Goal: Task Accomplishment & Management: Complete application form

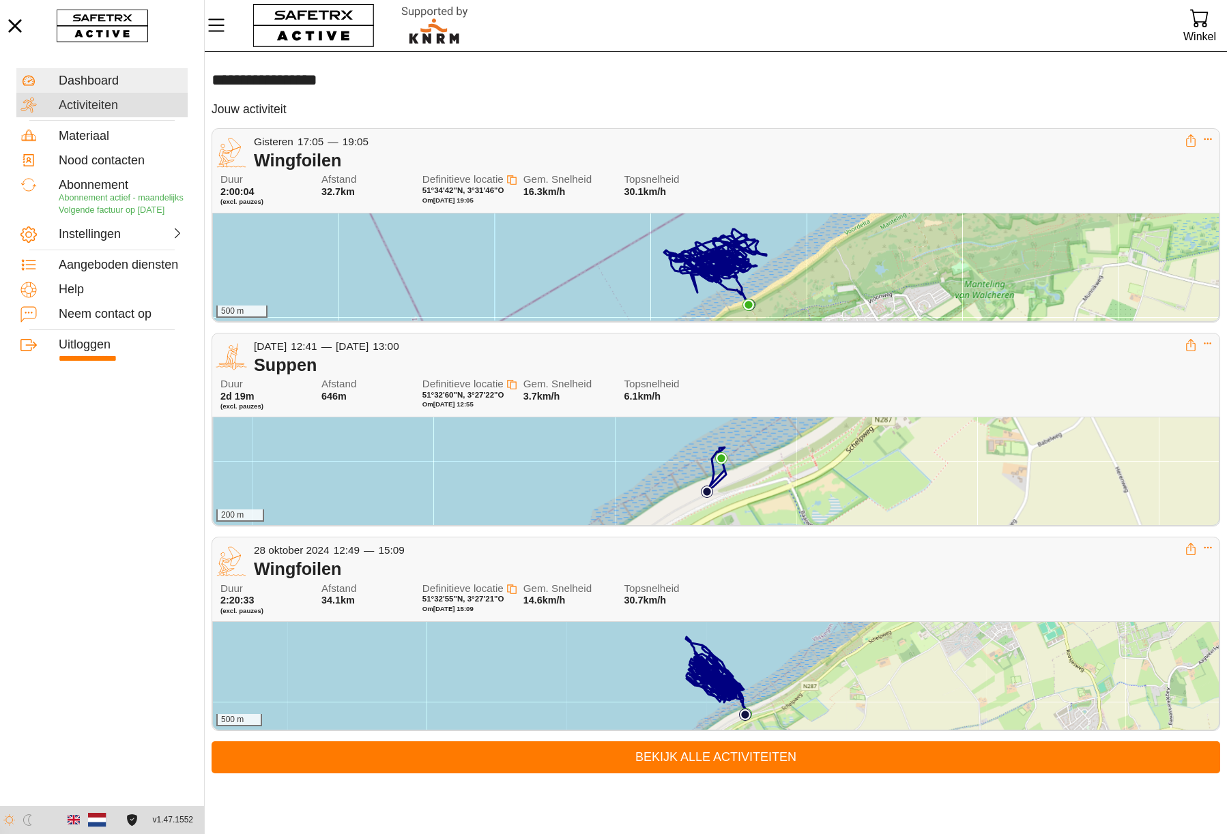
click at [81, 100] on div "Activiteiten" at bounding box center [121, 105] width 125 height 15
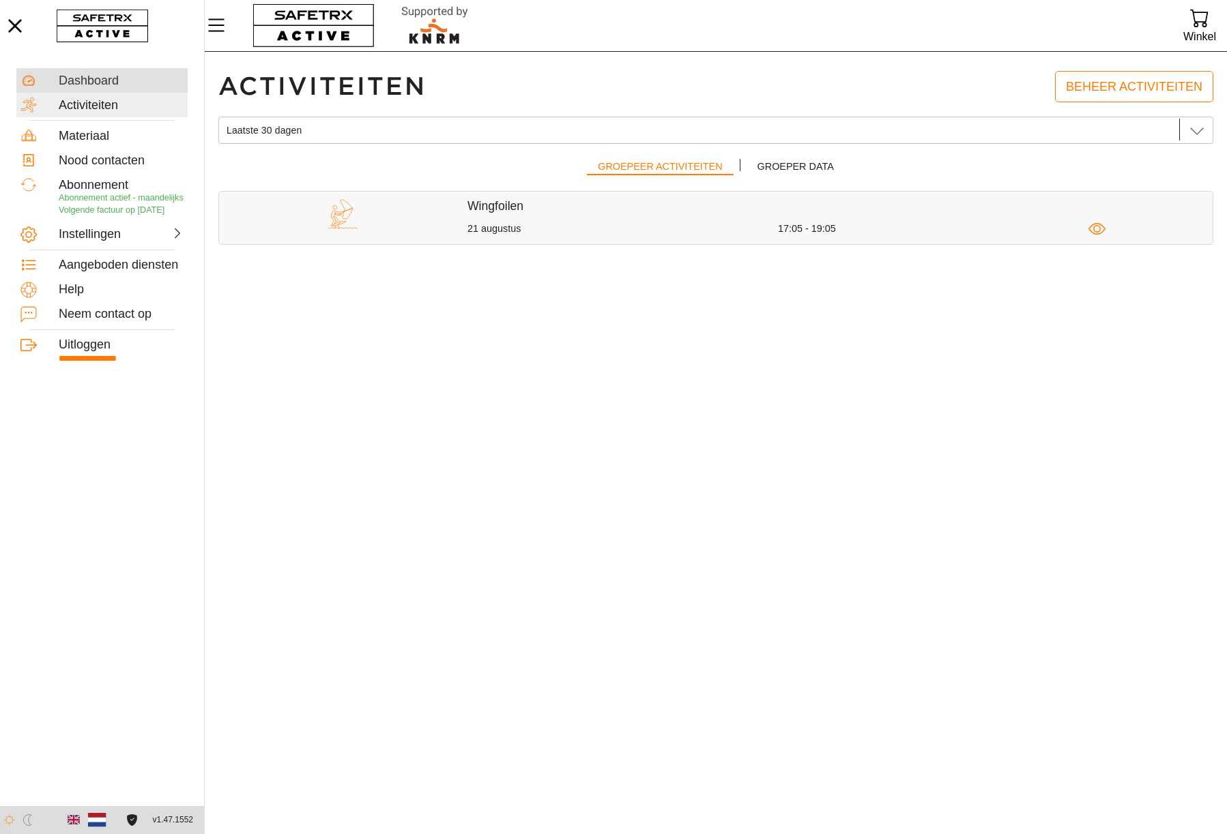
click at [117, 81] on div "Dashboard" at bounding box center [121, 81] width 125 height 15
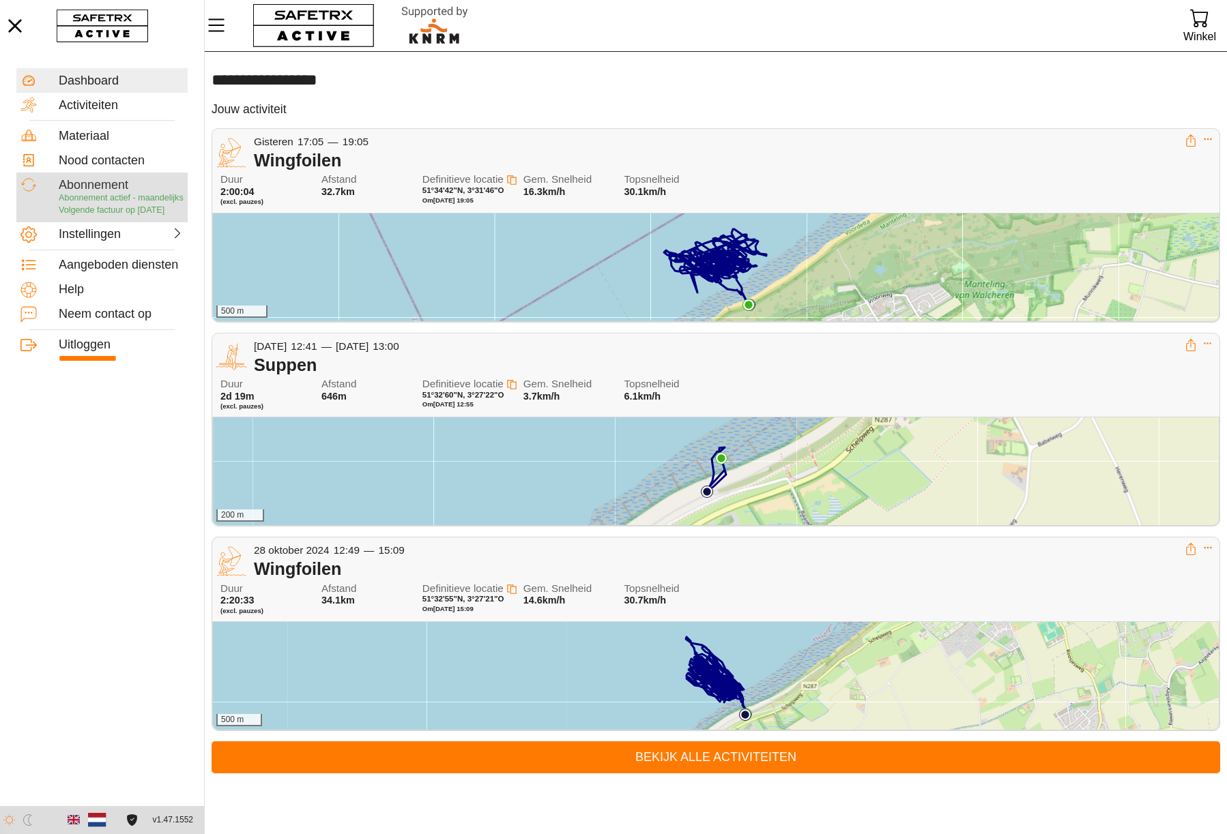
click at [80, 203] on span "Abonnement actief - maandelijks" at bounding box center [121, 198] width 125 height 10
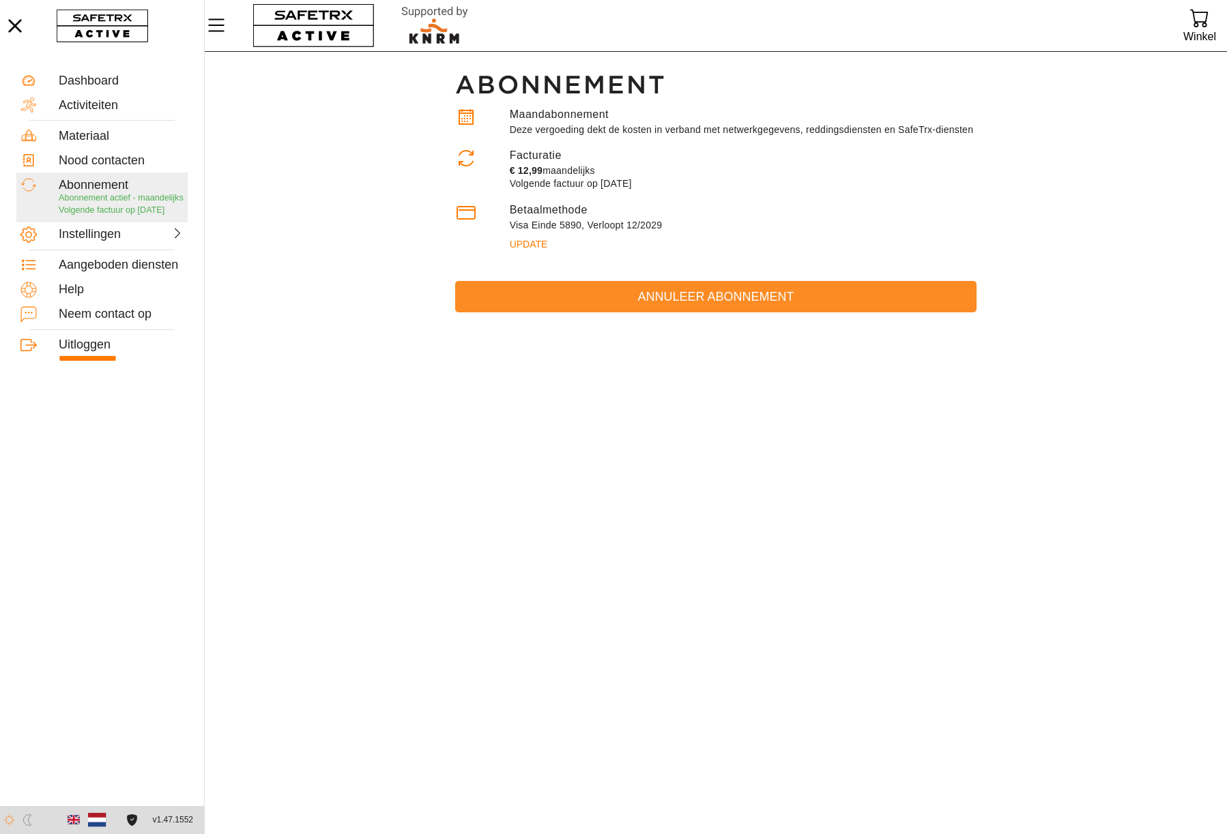
click at [719, 308] on span "Annuleer abonnement" at bounding box center [715, 297] width 499 height 21
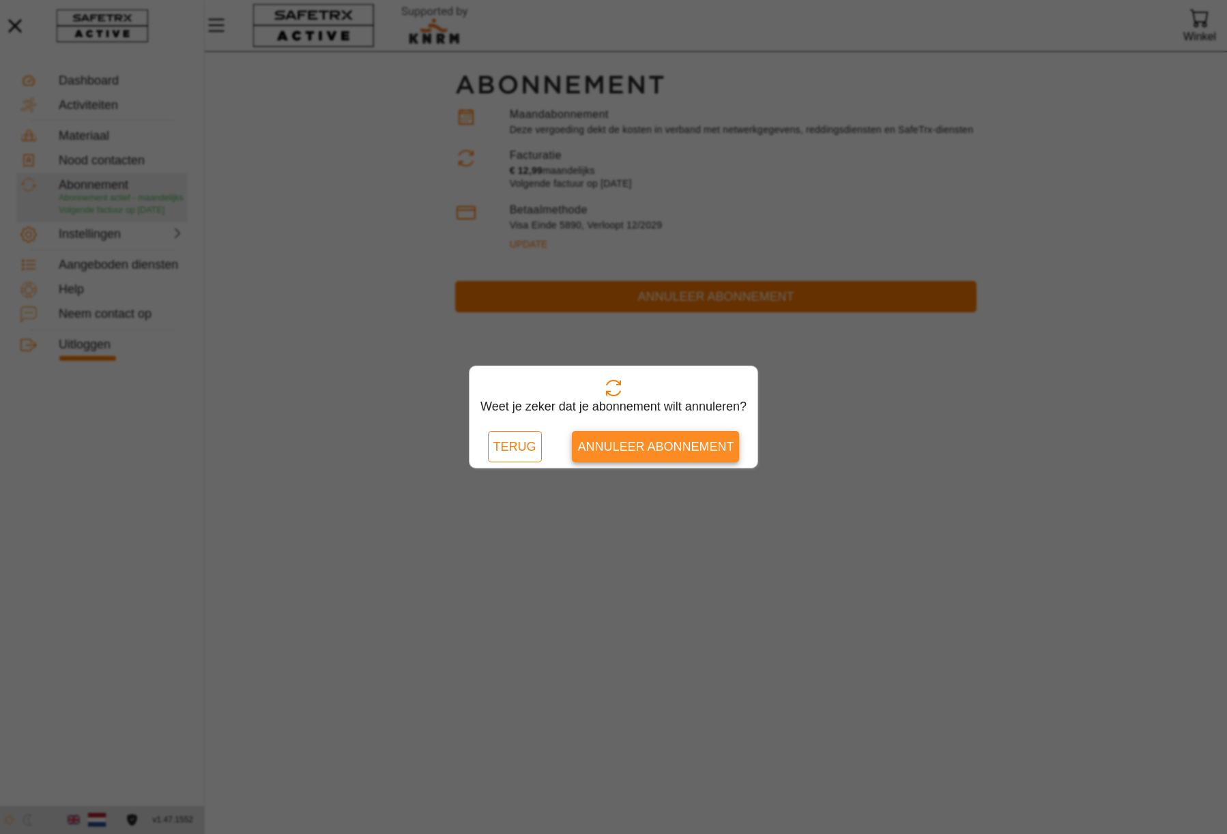
click at [625, 446] on span "Annuleer abonnement" at bounding box center [655, 447] width 156 height 21
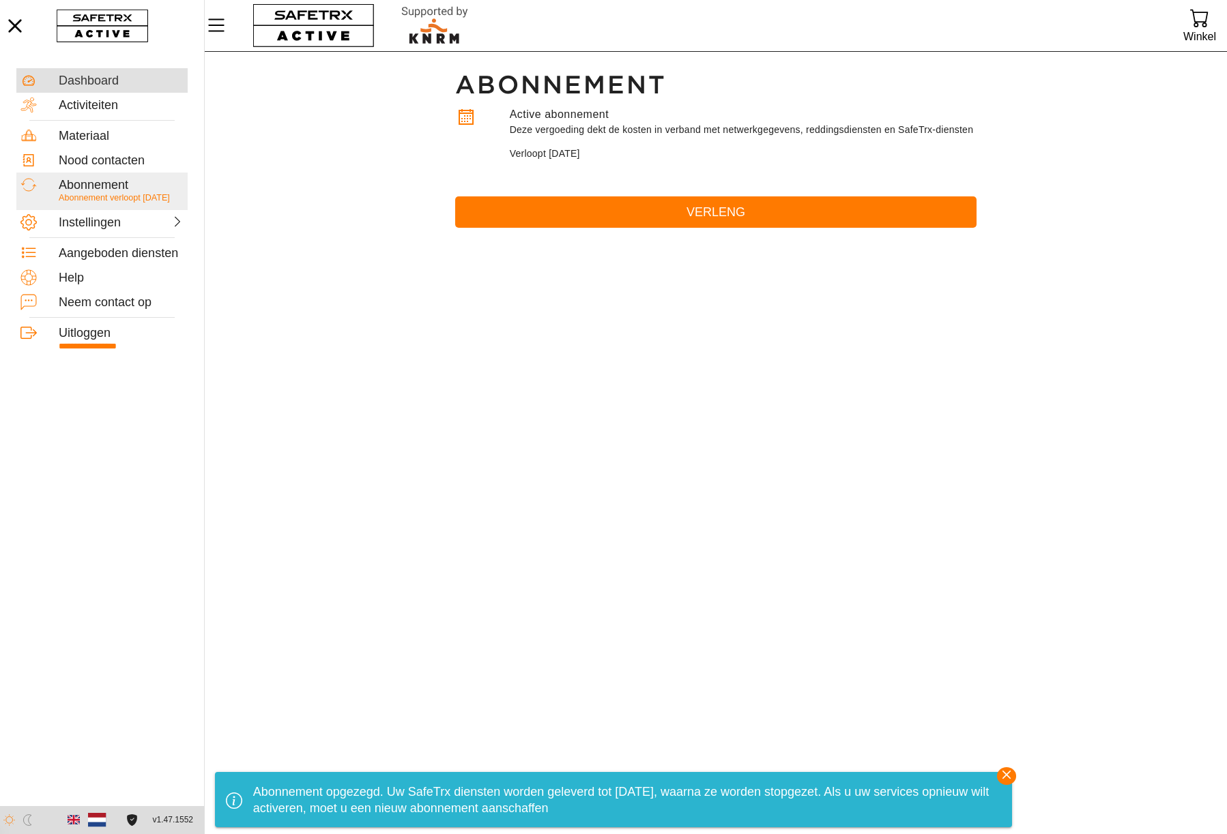
click at [101, 85] on div "Dashboard" at bounding box center [121, 81] width 125 height 15
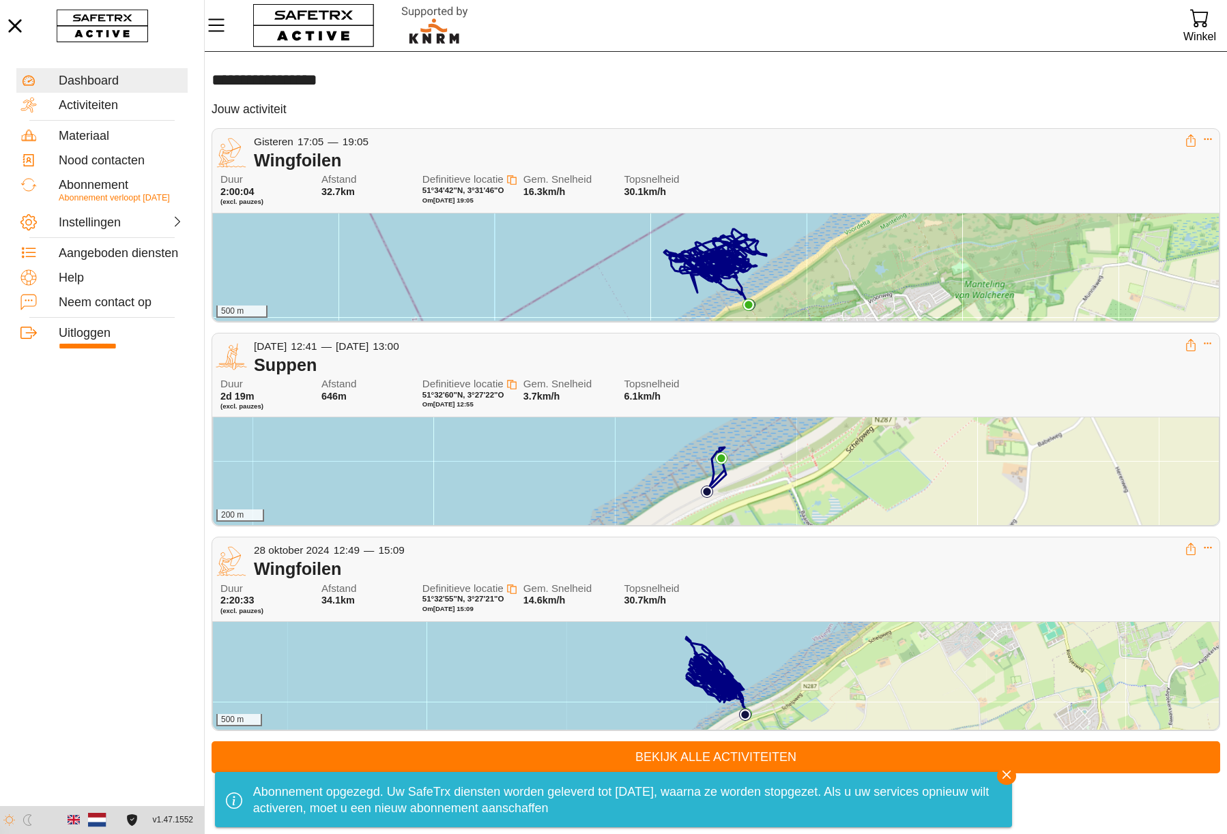
click at [645, 269] on div "500 m" at bounding box center [716, 268] width 1006 height 108
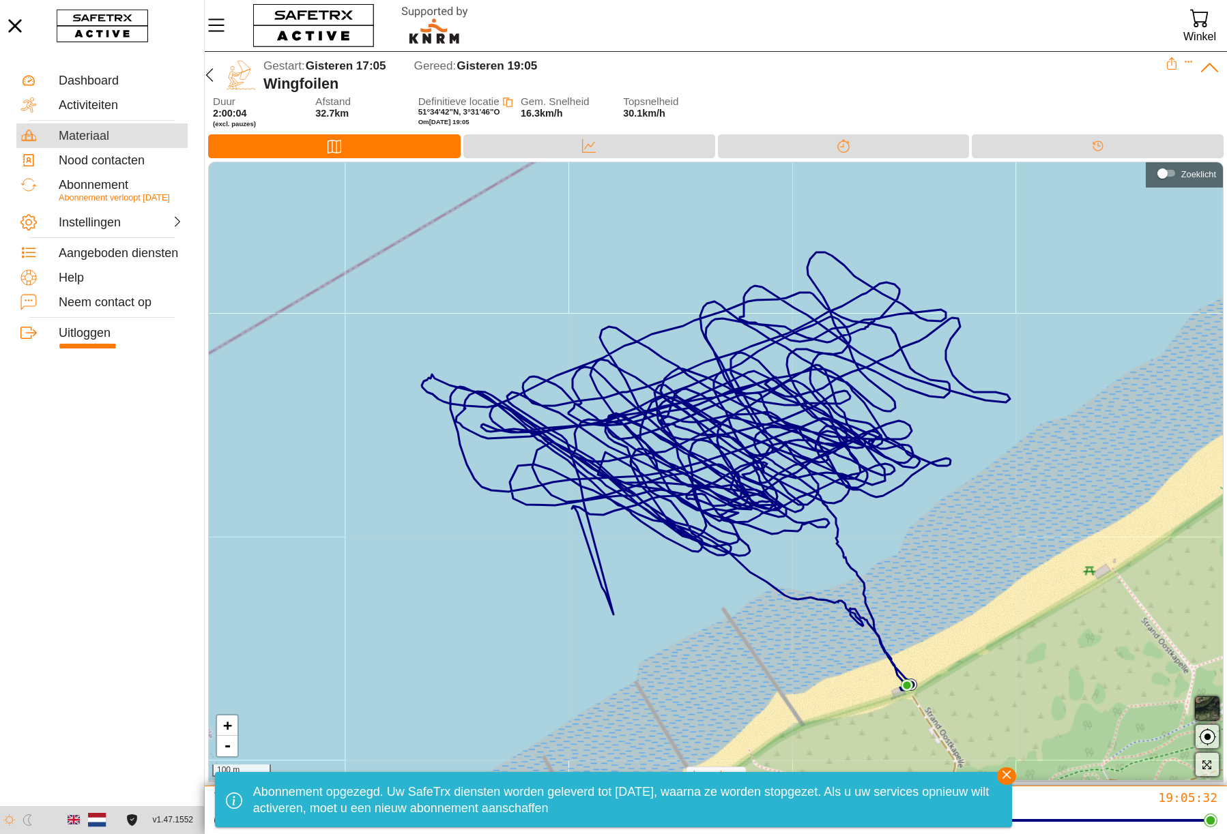
click at [93, 137] on div "Materiaal" at bounding box center [121, 136] width 125 height 15
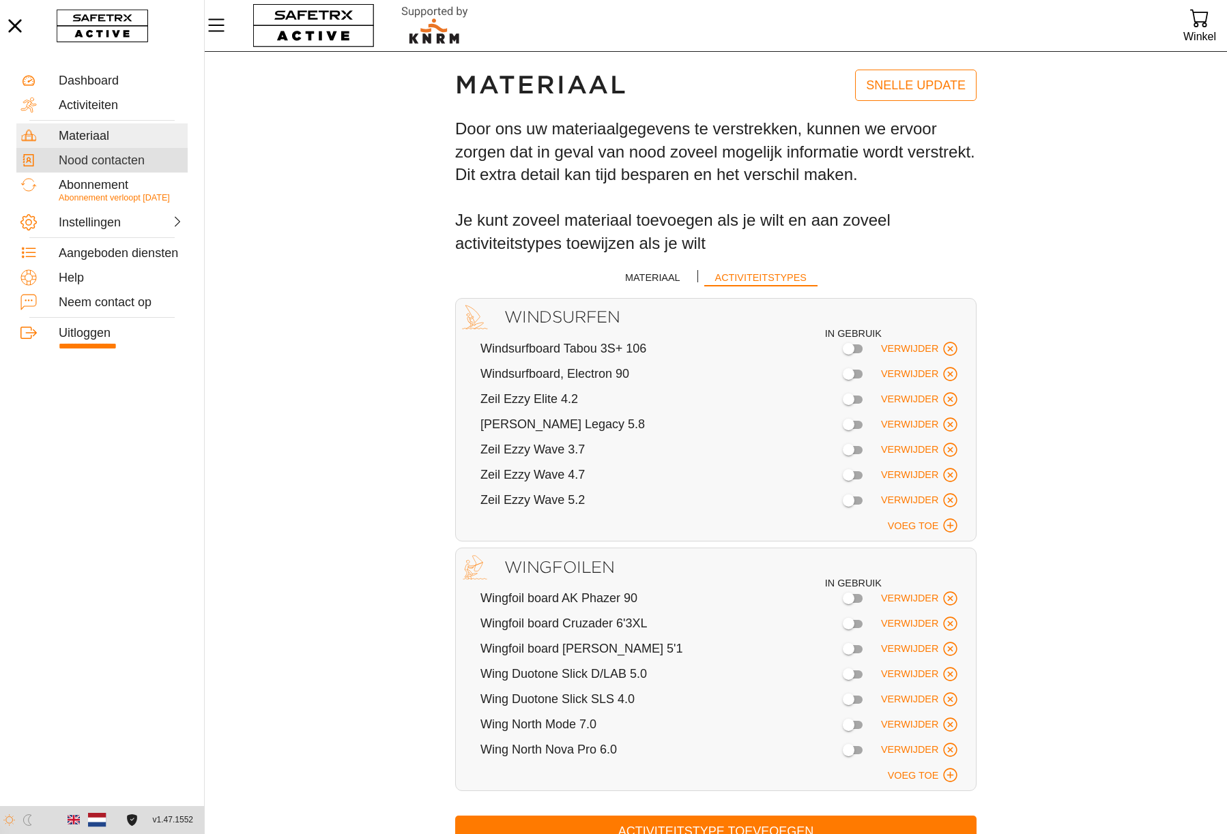
click at [102, 164] on div "Nood contacten" at bounding box center [121, 160] width 125 height 15
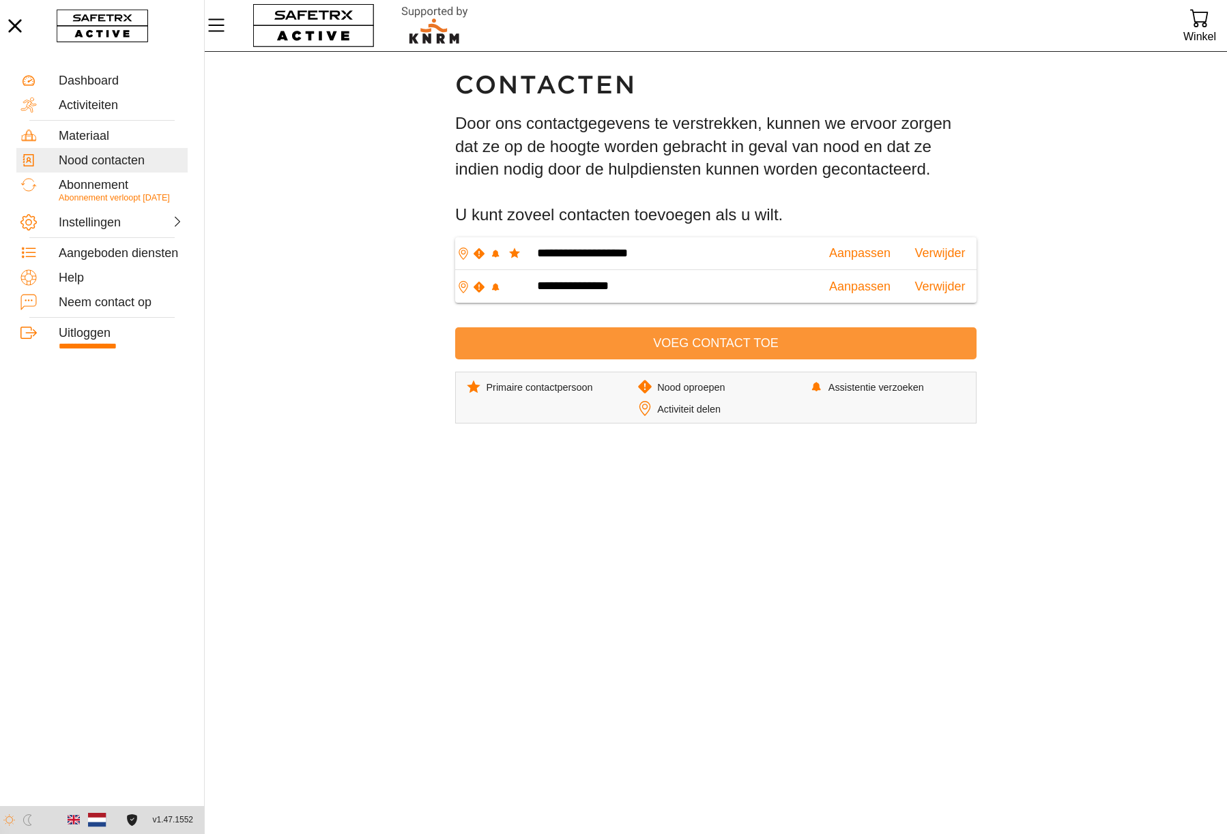
click at [810, 341] on span "Voeg contact toe" at bounding box center [715, 343] width 499 height 21
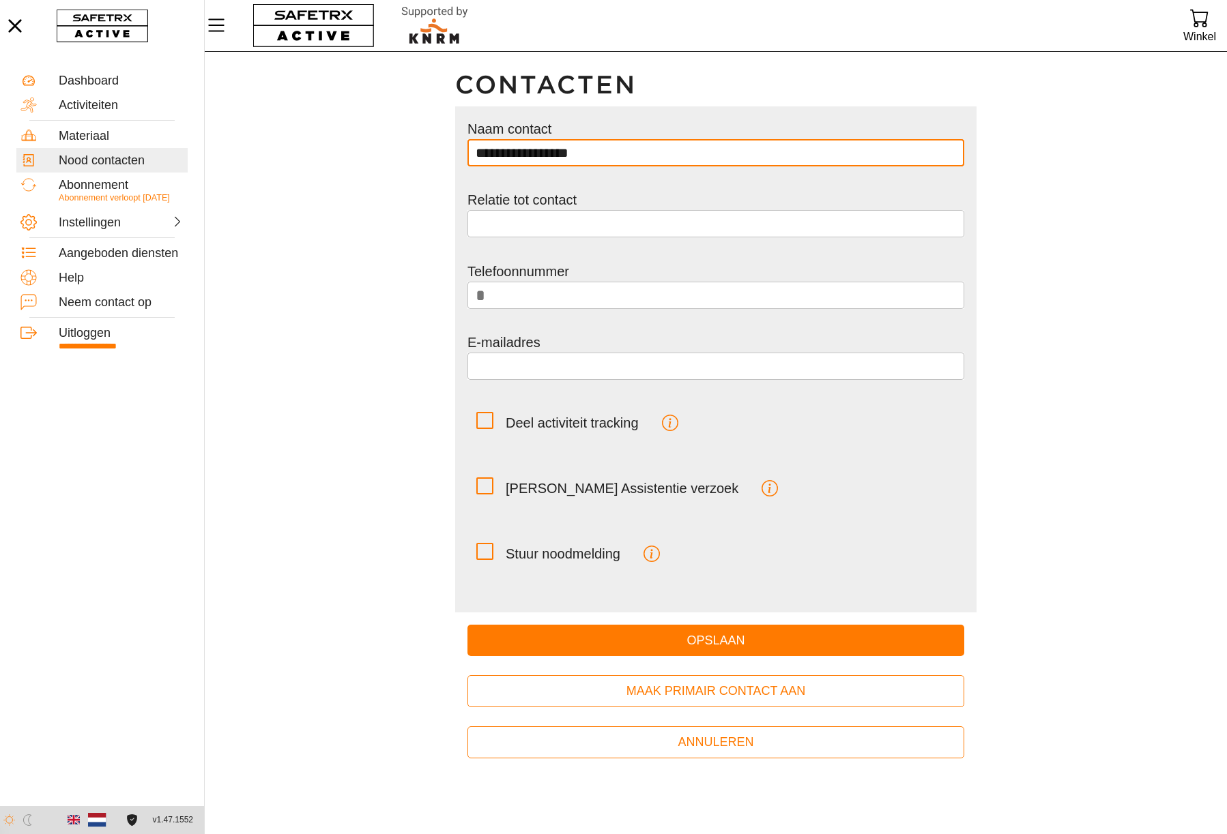
type input "**********"
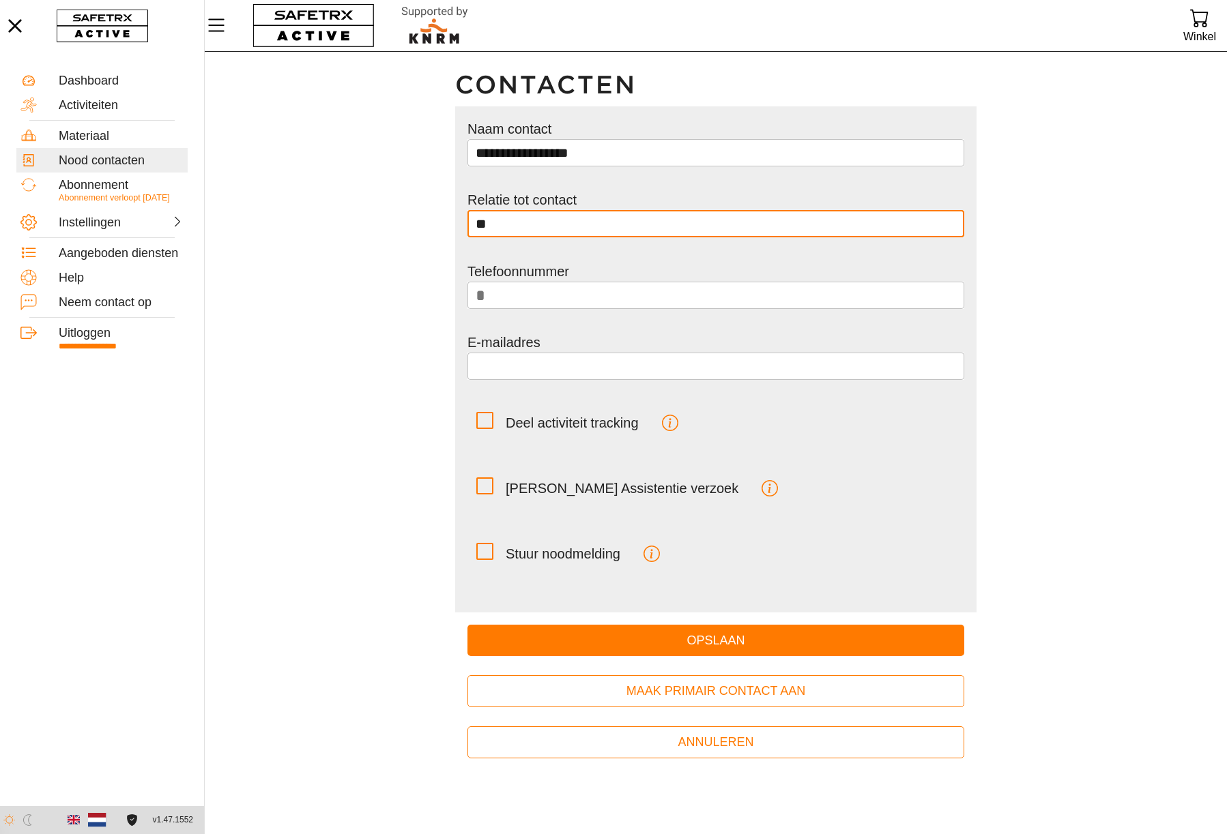
type input "*"
type input "**********"
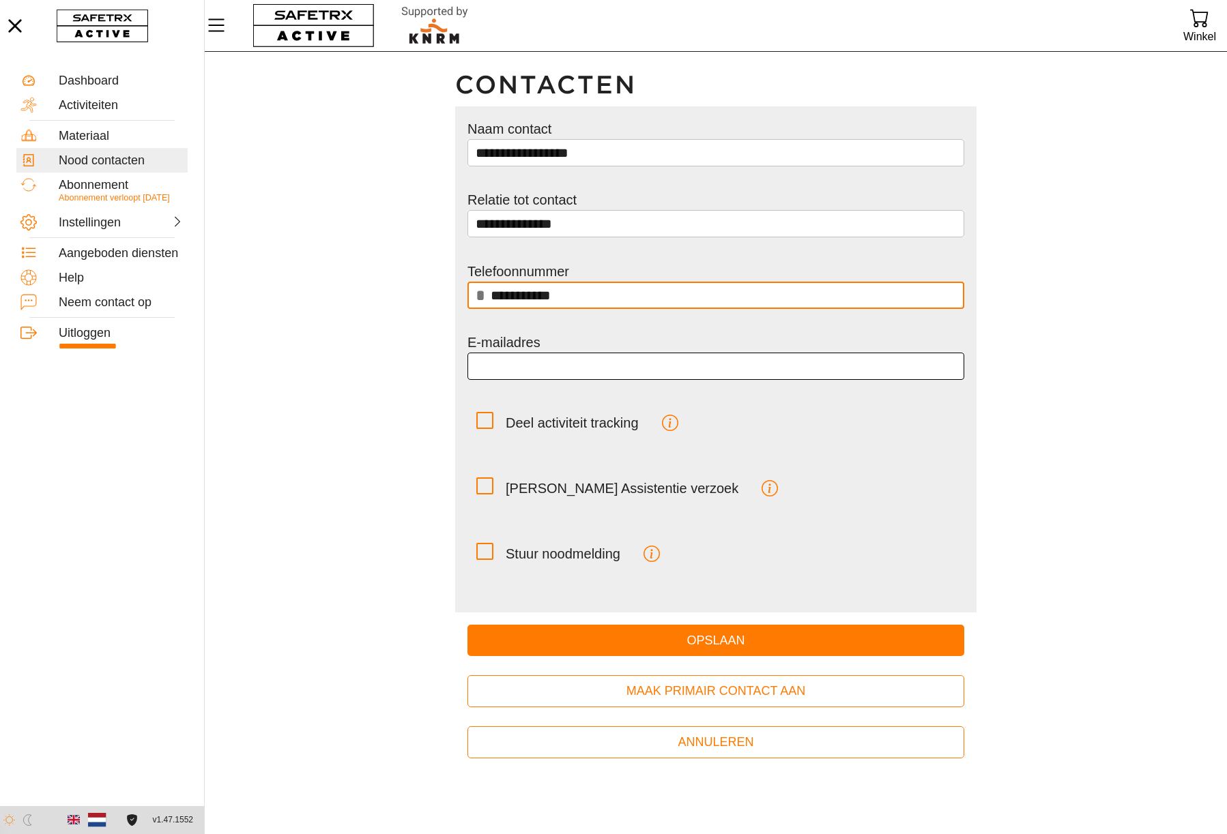
type input "**********"
click at [569, 368] on input "email" at bounding box center [716, 366] width 480 height 27
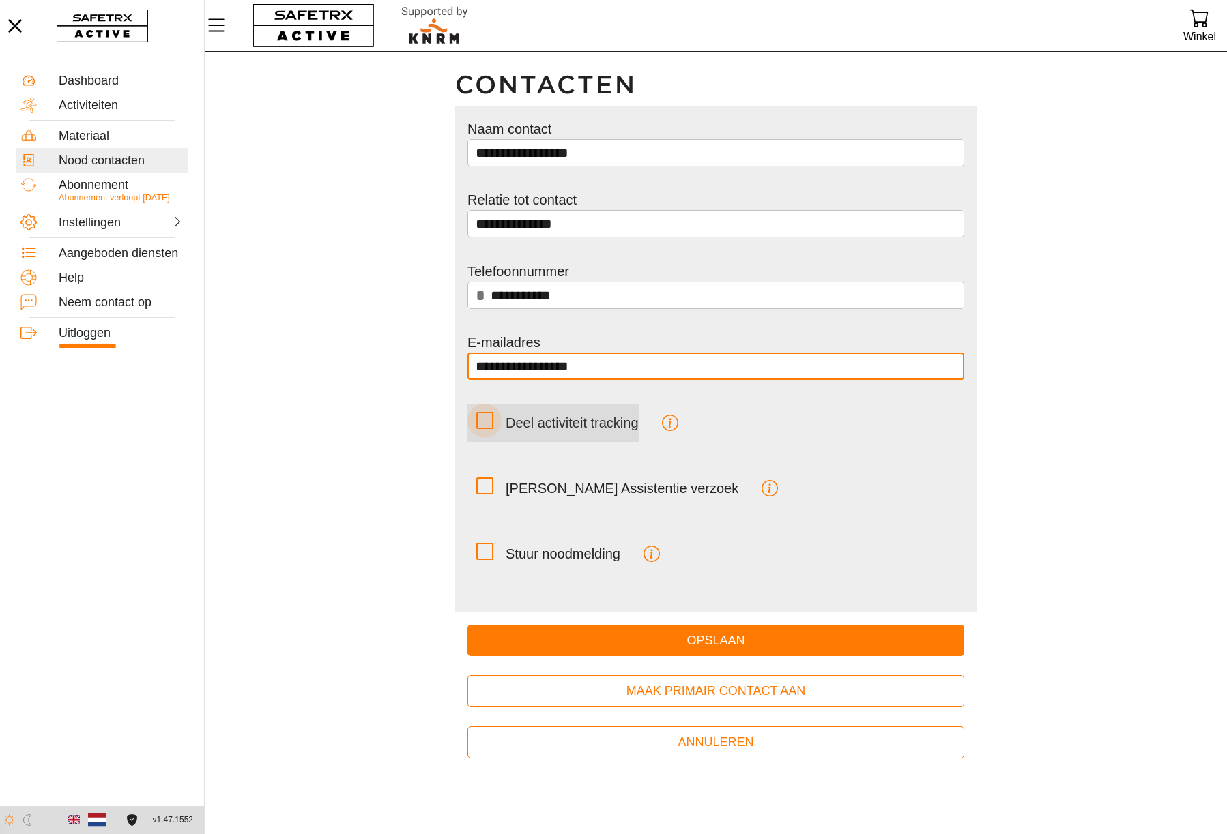
type input "**********"
drag, startPoint x: 483, startPoint y: 423, endPoint x: 491, endPoint y: 413, distance: 12.1
click at [483, 422] on icon at bounding box center [485, 420] width 14 height 14
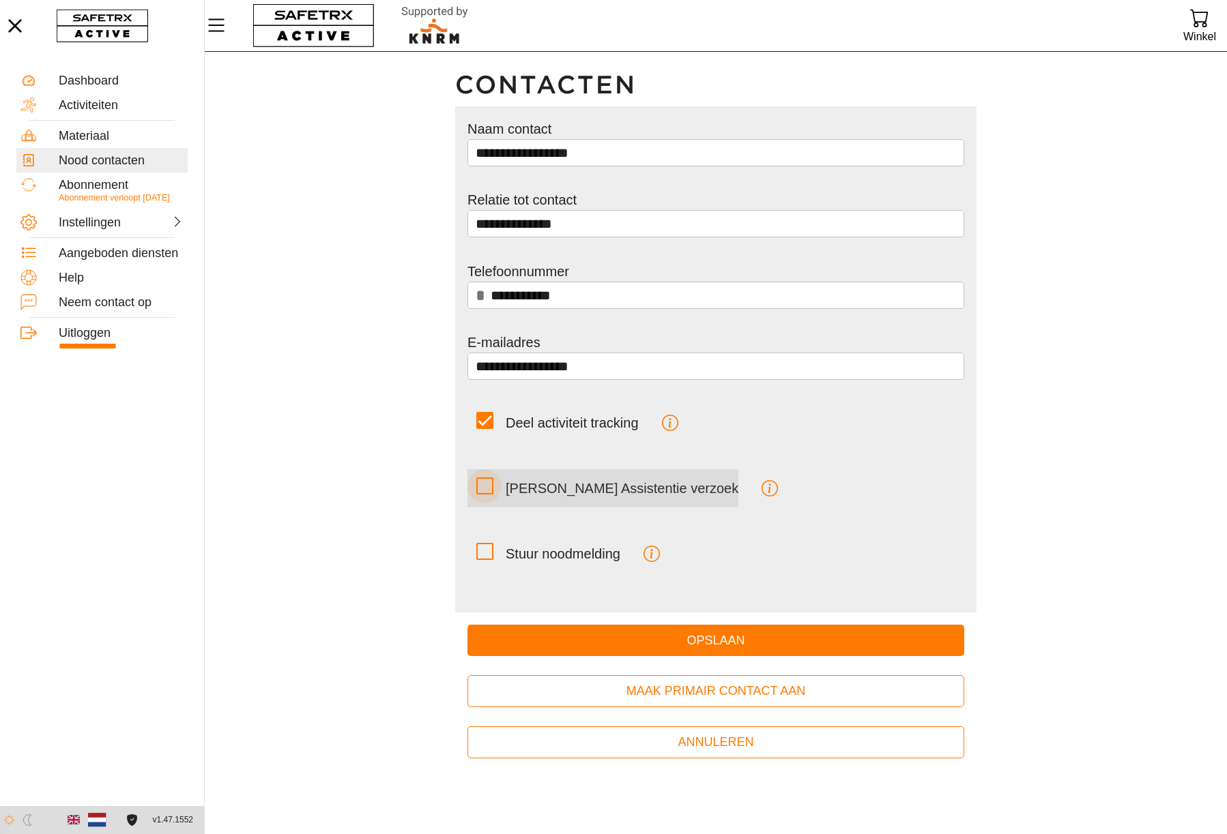
click at [491, 484] on icon at bounding box center [485, 486] width 14 height 14
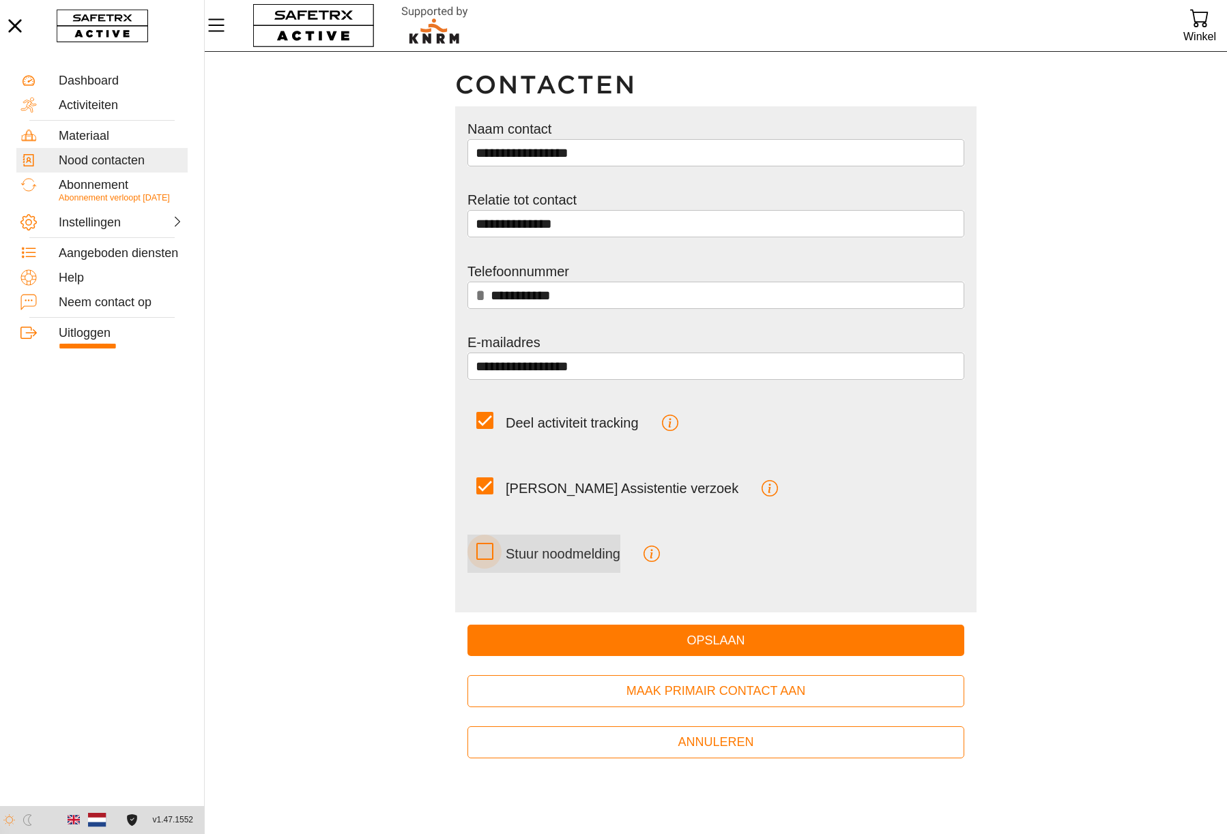
click at [487, 551] on icon at bounding box center [485, 551] width 14 height 14
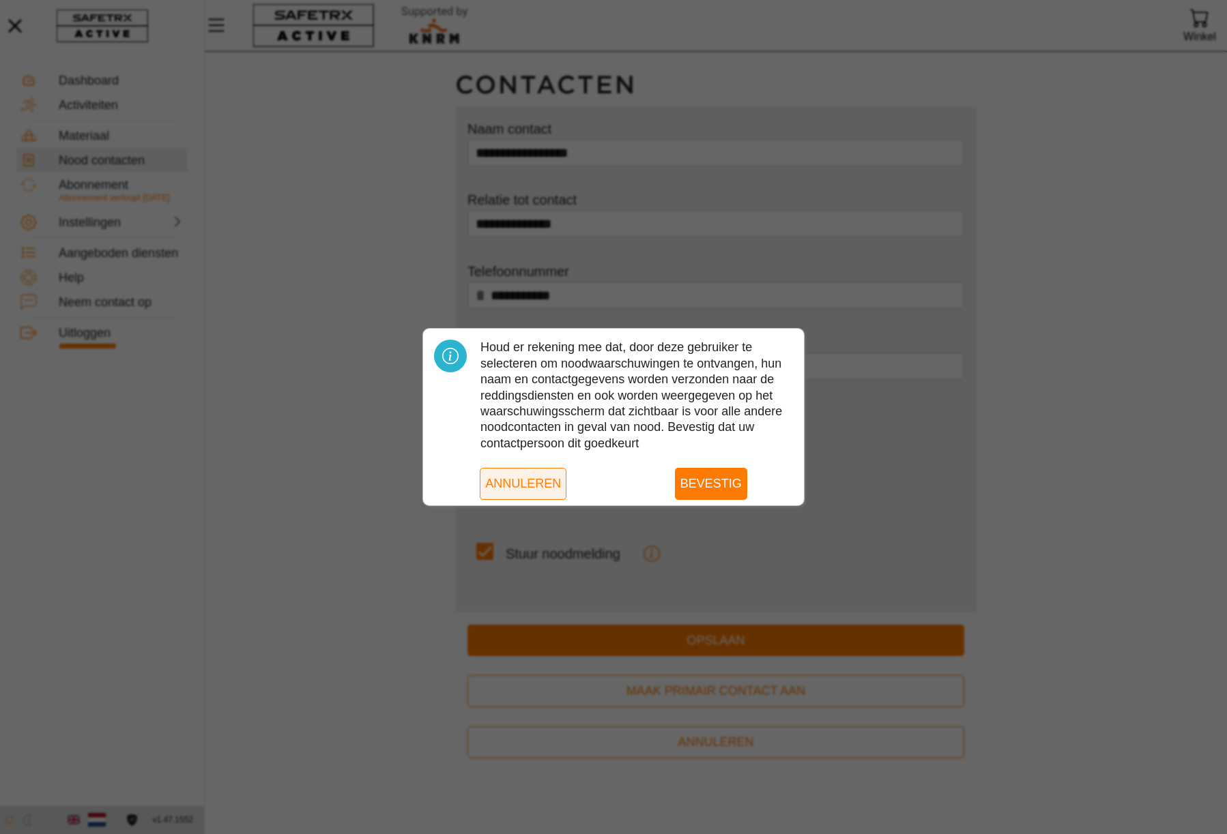
click at [522, 482] on span "Annuleren" at bounding box center [523, 483] width 76 height 21
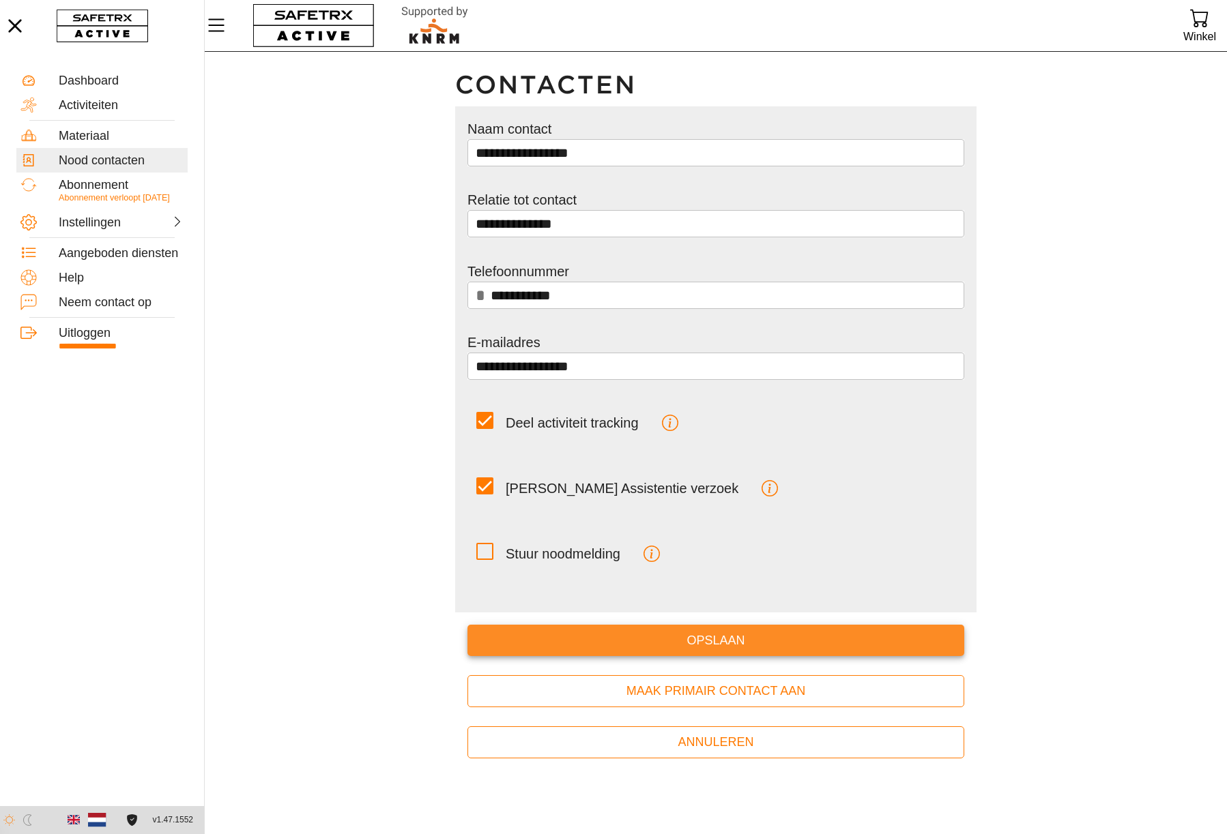
click at [653, 643] on span "Opslaan" at bounding box center [715, 640] width 475 height 21
